Goal: Find specific page/section: Find specific page/section

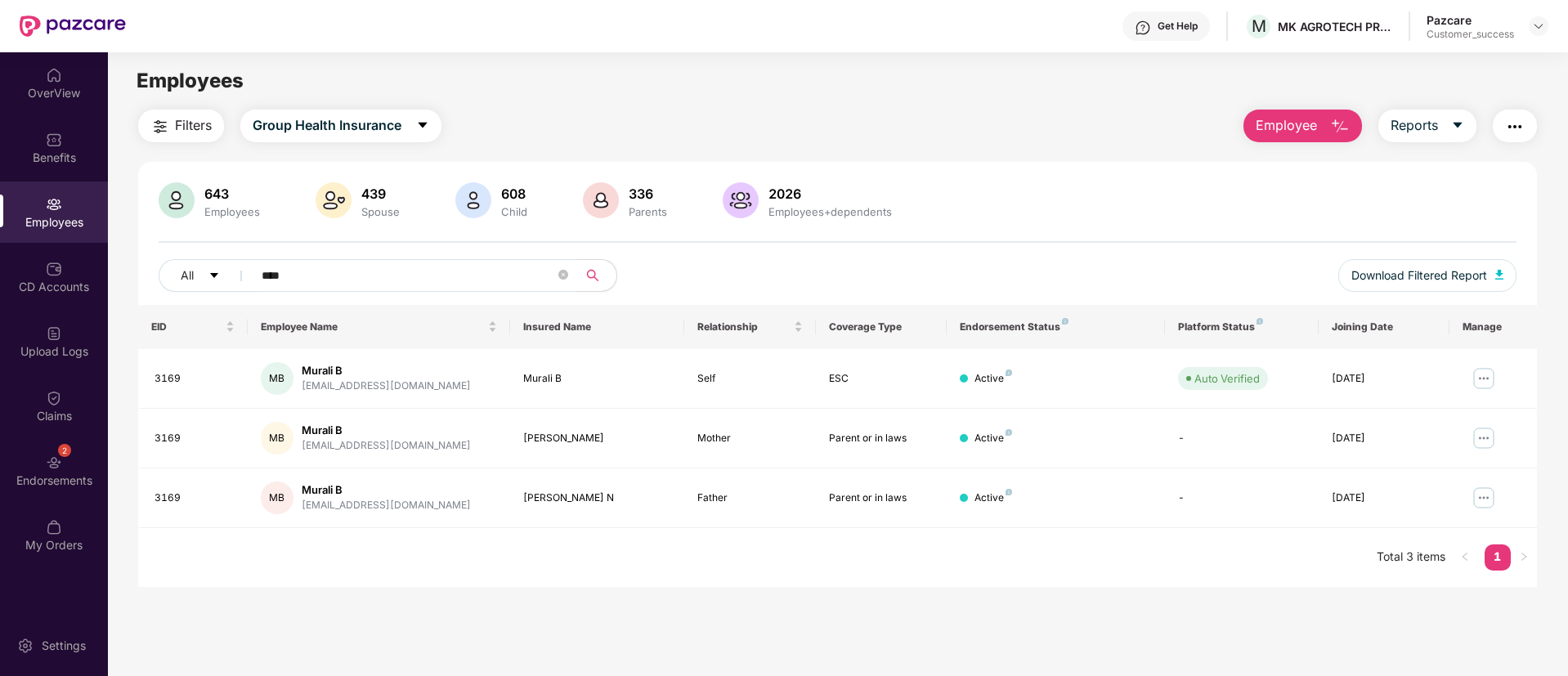
scroll to position [52, 0]
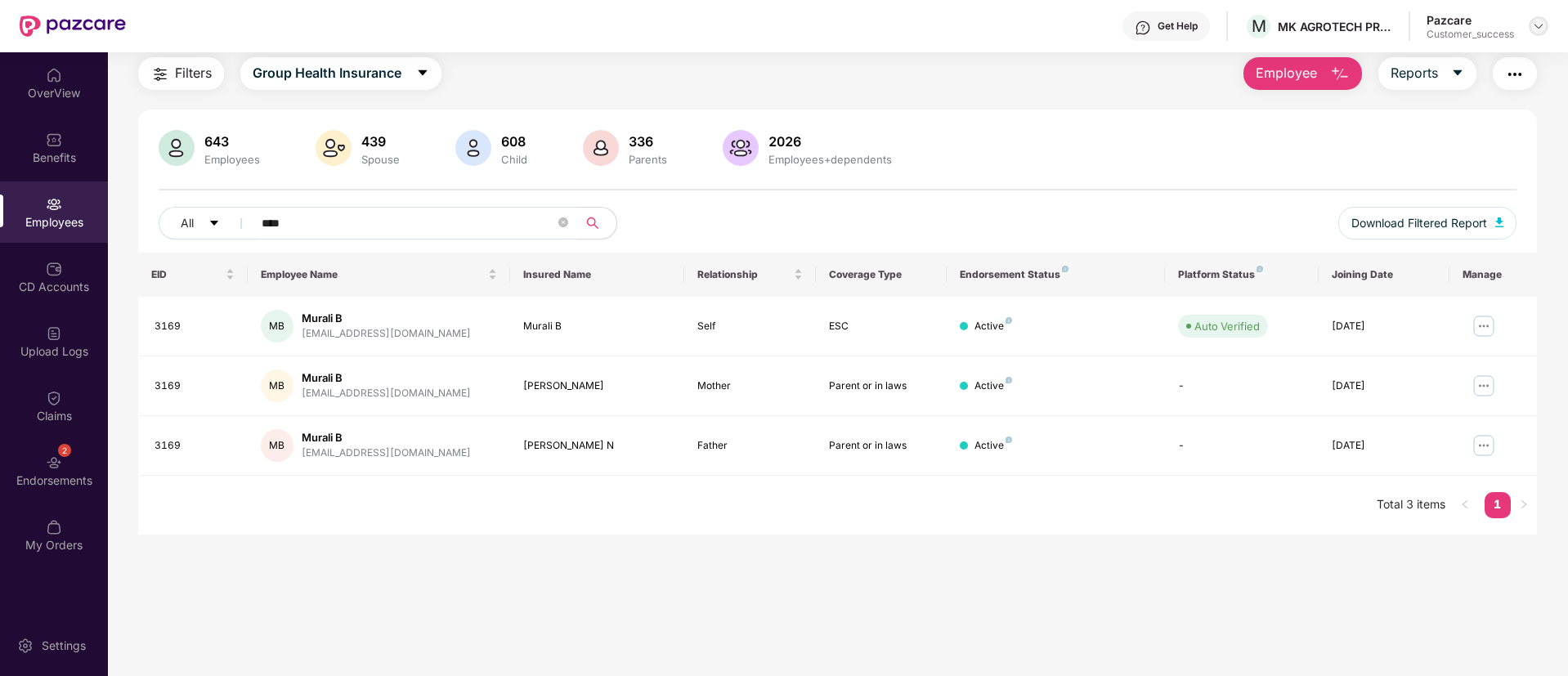
click at [1530, 24] on div at bounding box center [1538, 26] width 20 height 20
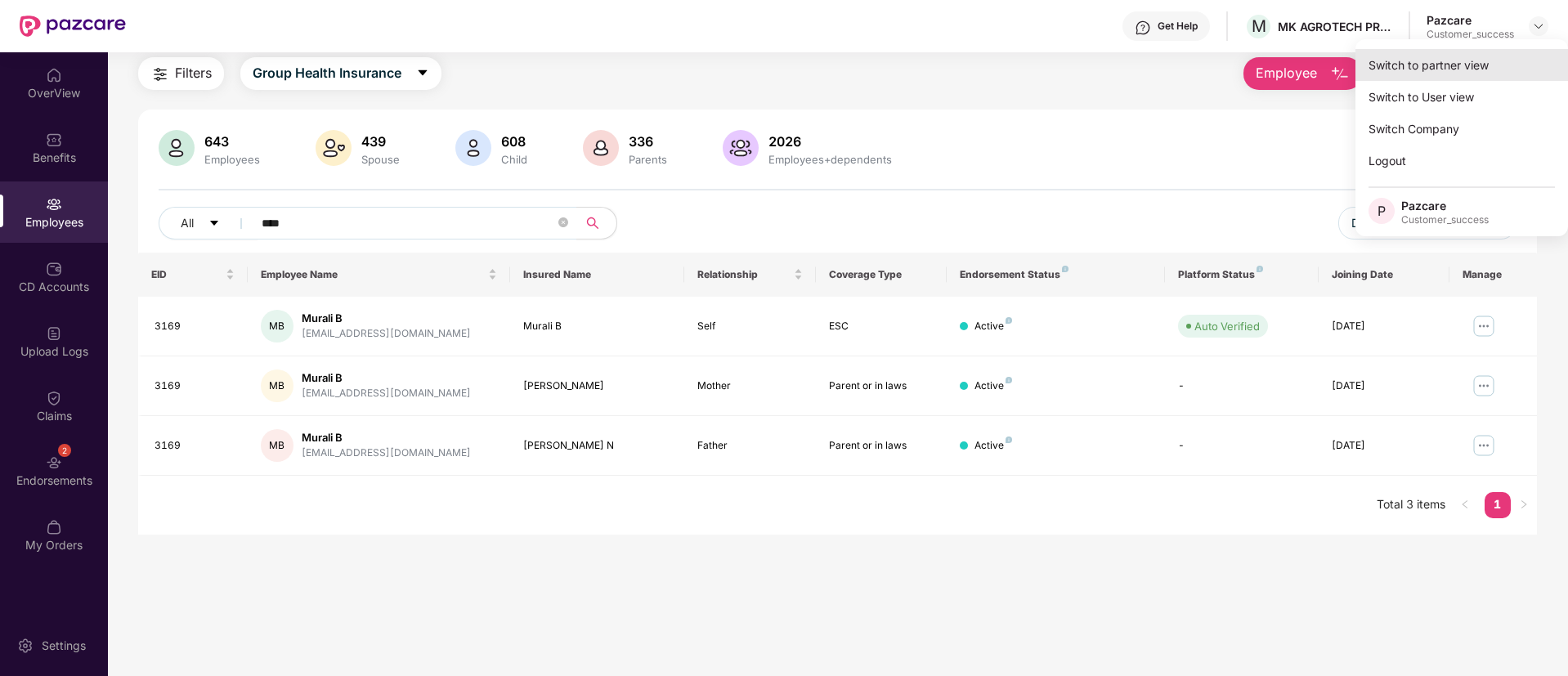
click at [1373, 74] on div "Switch to partner view" at bounding box center [1461, 65] width 213 height 31
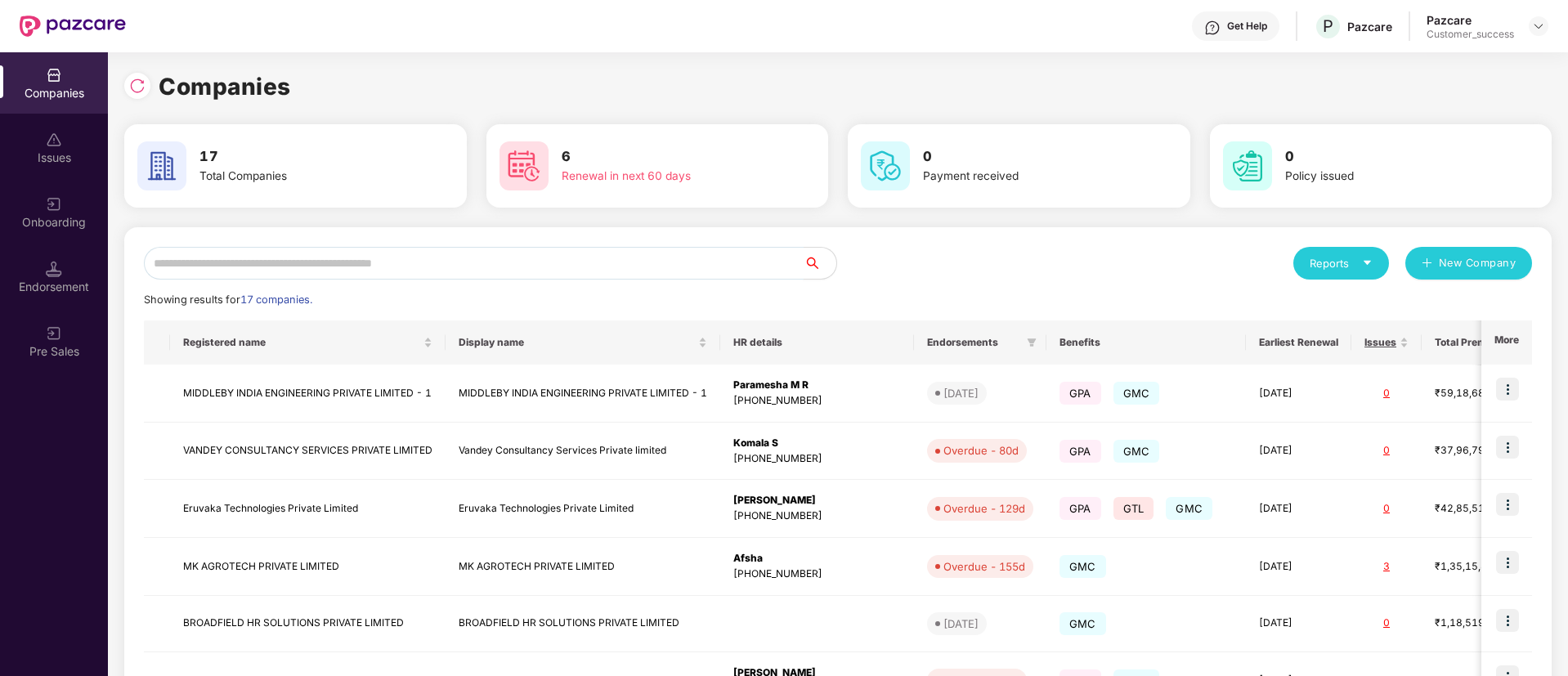
click at [245, 268] on input "text" at bounding box center [473, 263] width 660 height 32
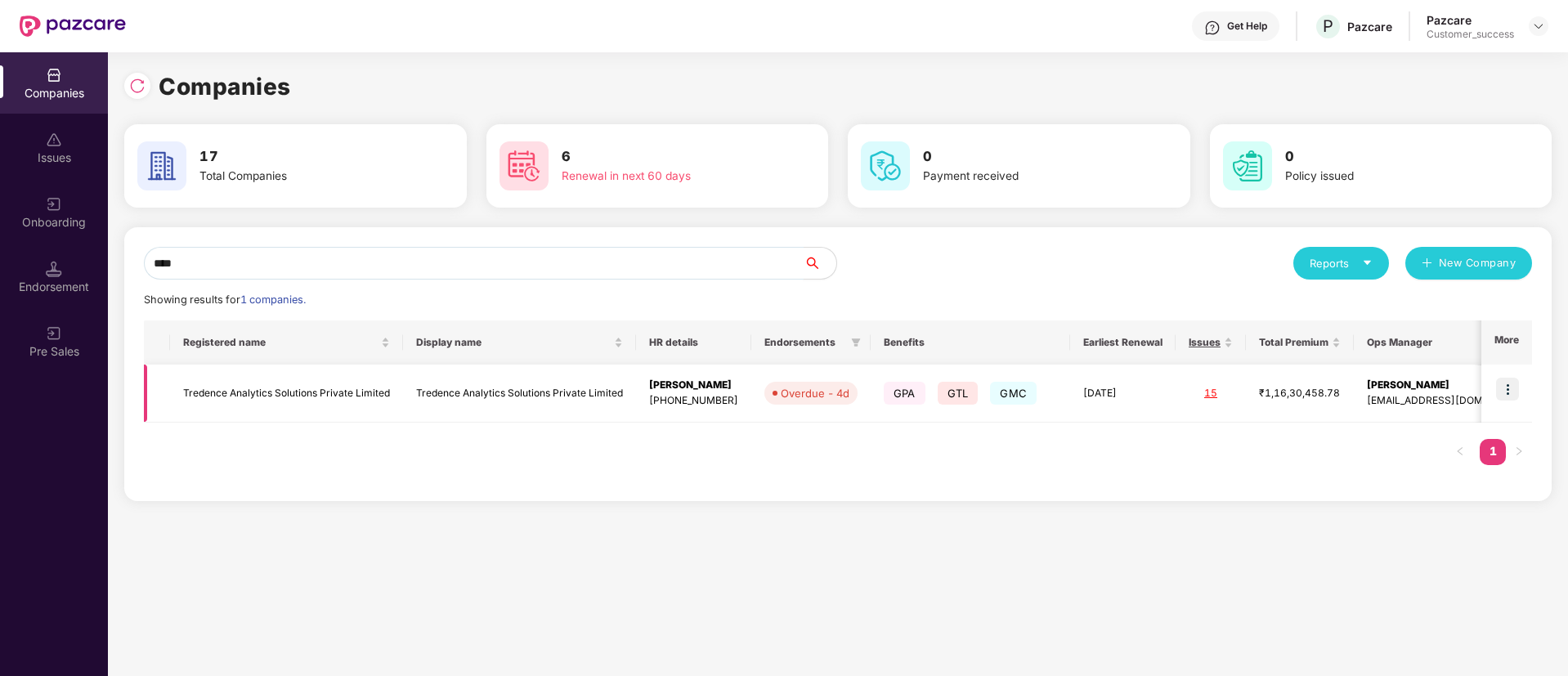
type input "****"
click at [1510, 379] on img at bounding box center [1507, 389] width 22 height 22
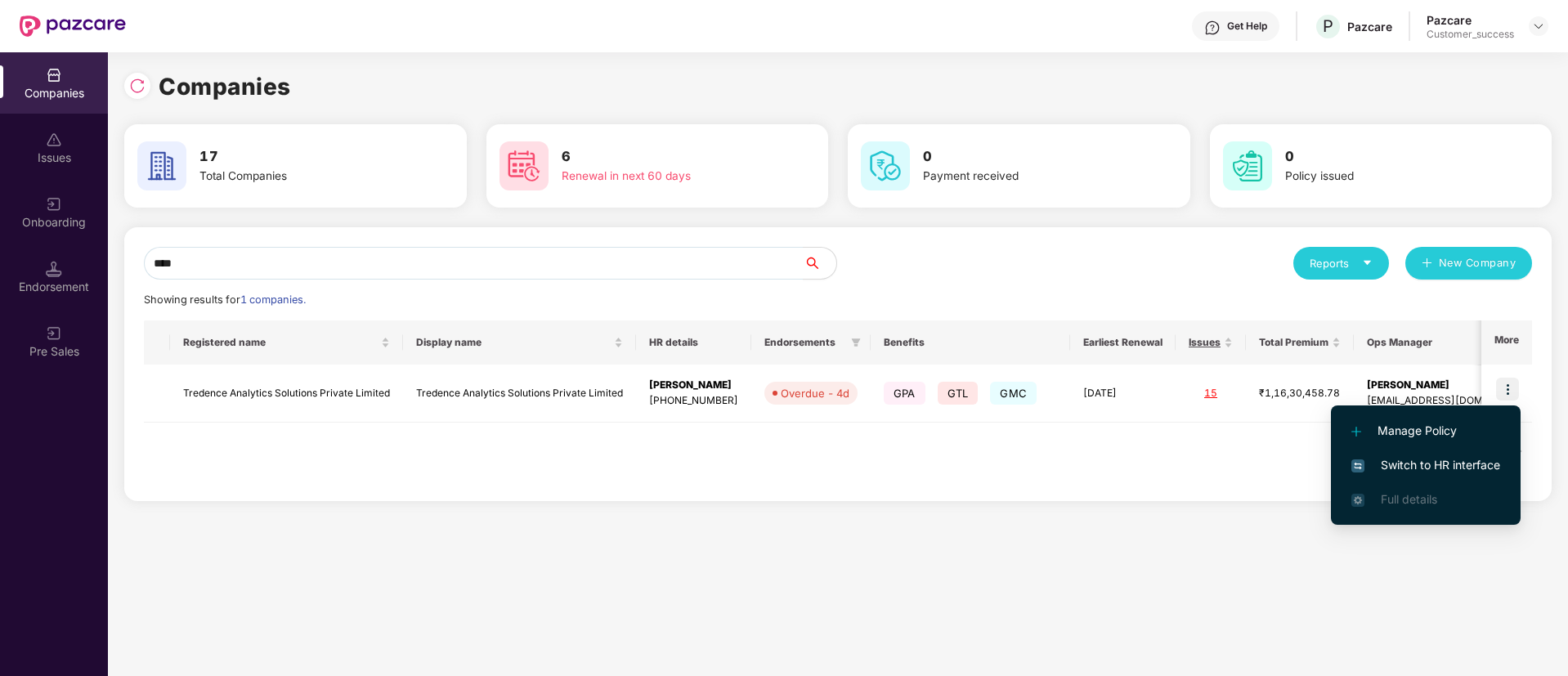
click at [1431, 457] on span "Switch to HR interface" at bounding box center [1426, 465] width 149 height 18
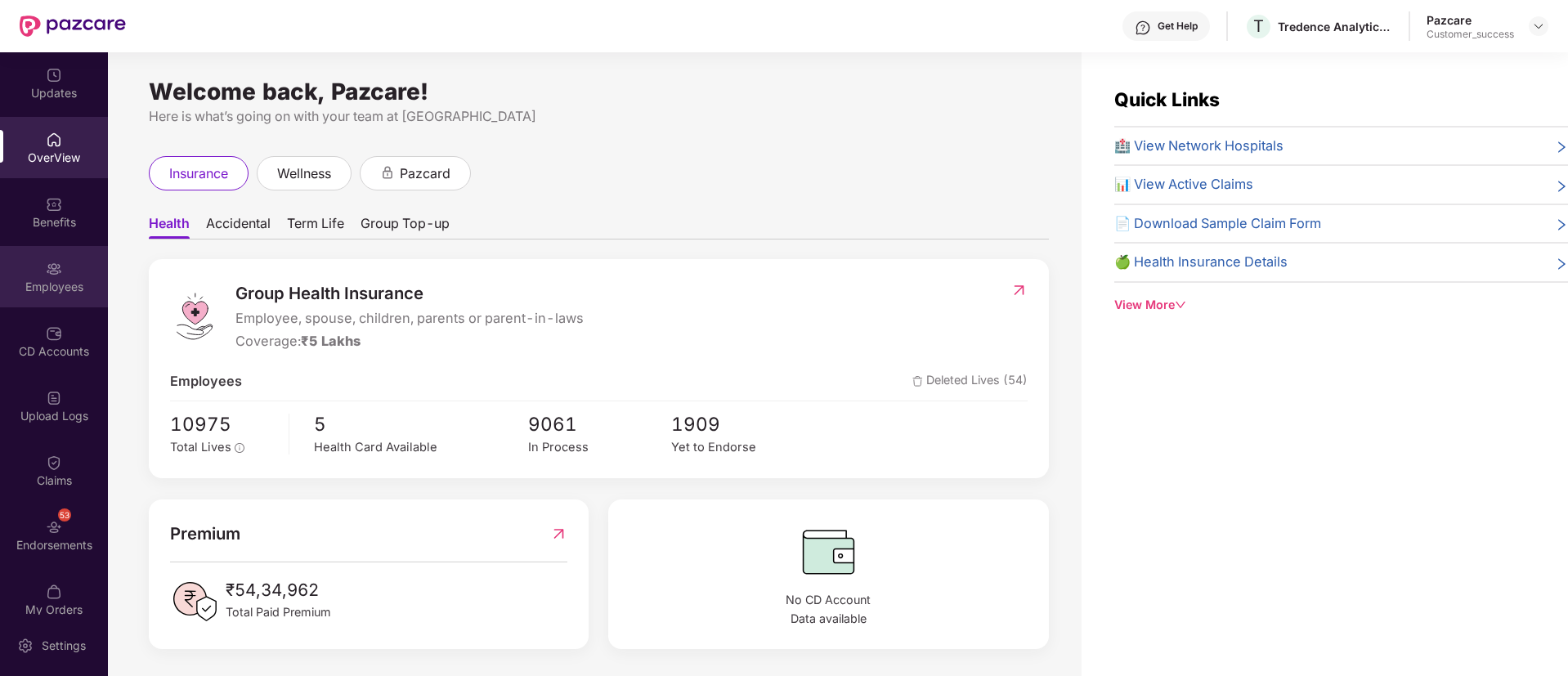
click at [75, 281] on div "Employees" at bounding box center [54, 286] width 108 height 16
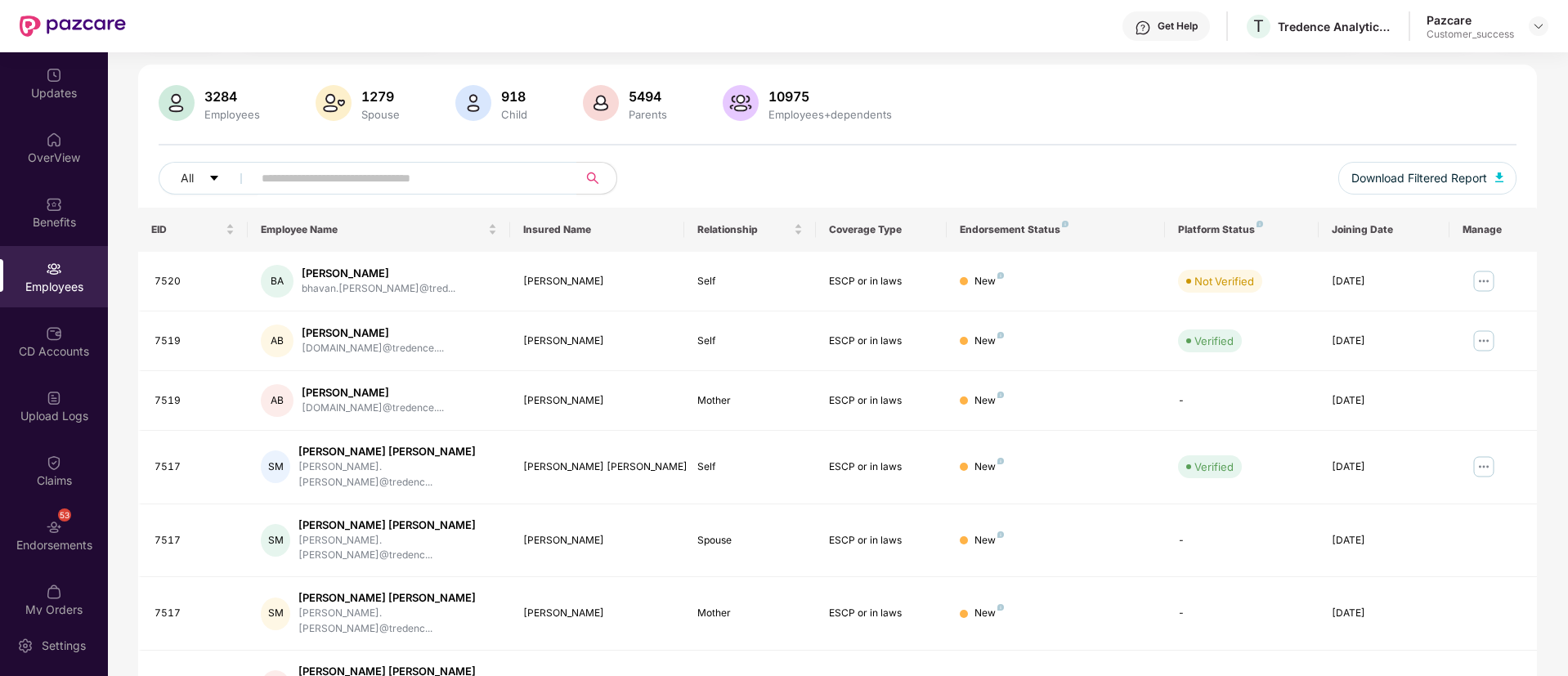
scroll to position [41, 0]
